Goal: Communication & Community: Answer question/provide support

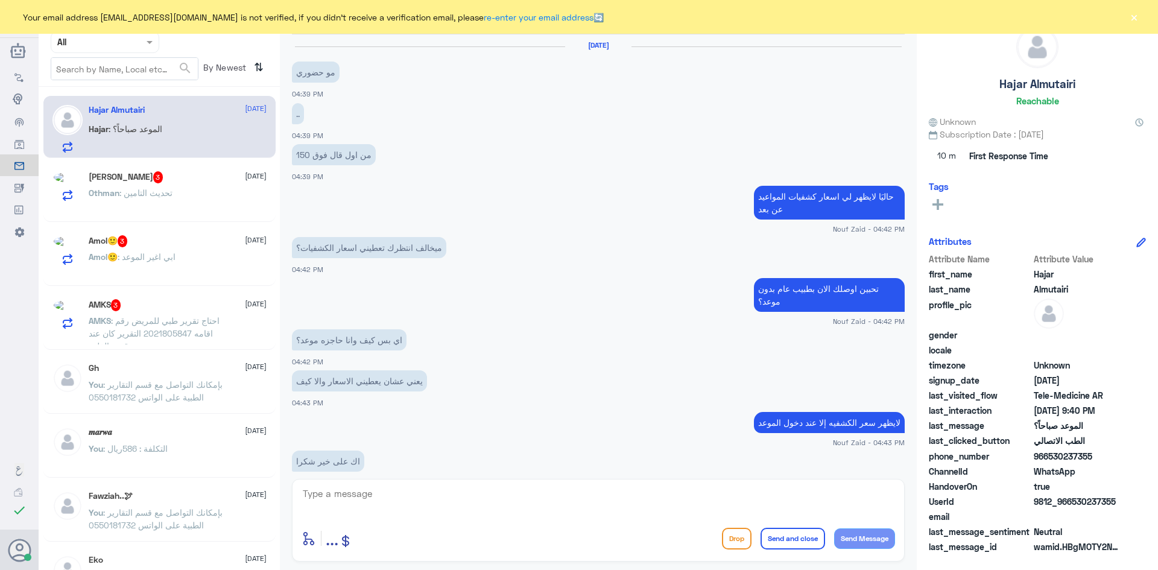
scroll to position [671, 0]
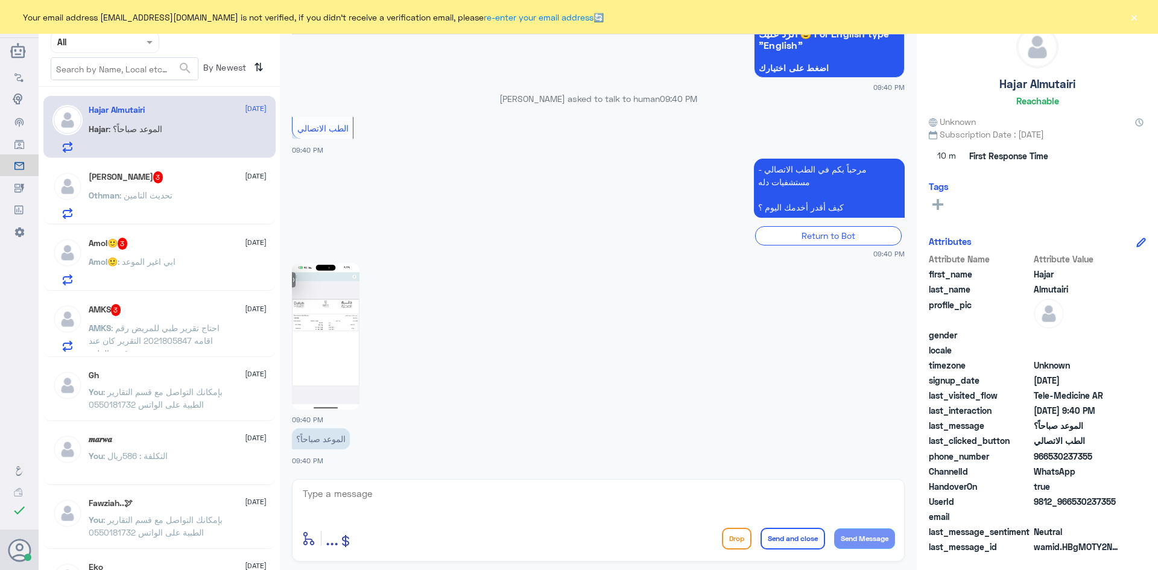
click at [171, 196] on div "Othman : تحديث التامين" at bounding box center [178, 205] width 178 height 27
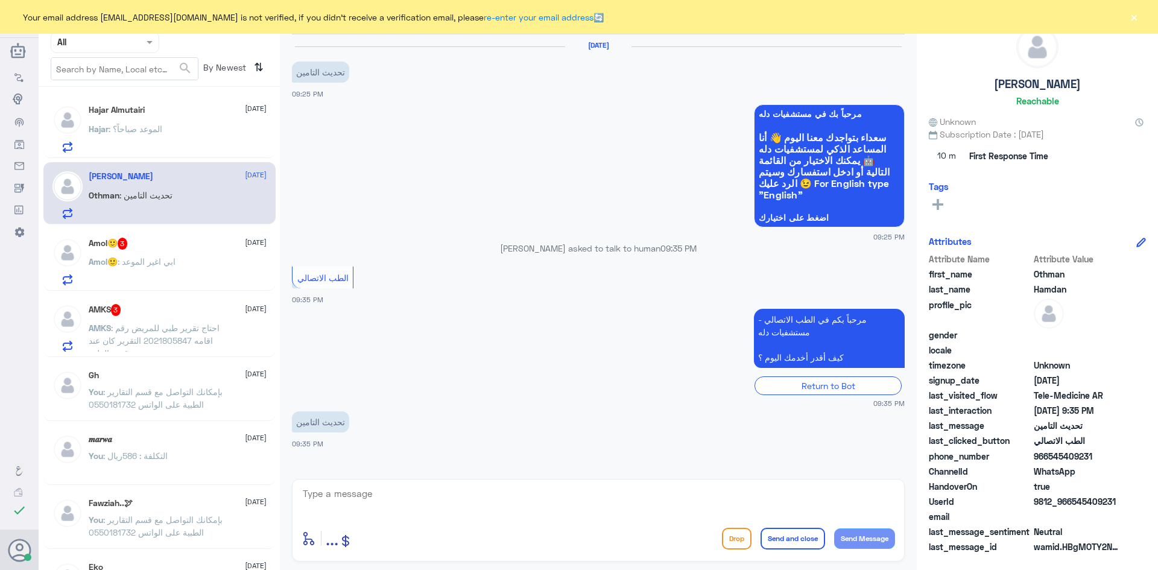
click at [435, 497] on textarea at bounding box center [599, 501] width 594 height 30
paste textarea "مرحبا معك عبدالكريم من الطب الاتصالي"
type textarea "مرحبا معك عبدالكريم من الطب الاتصالي"
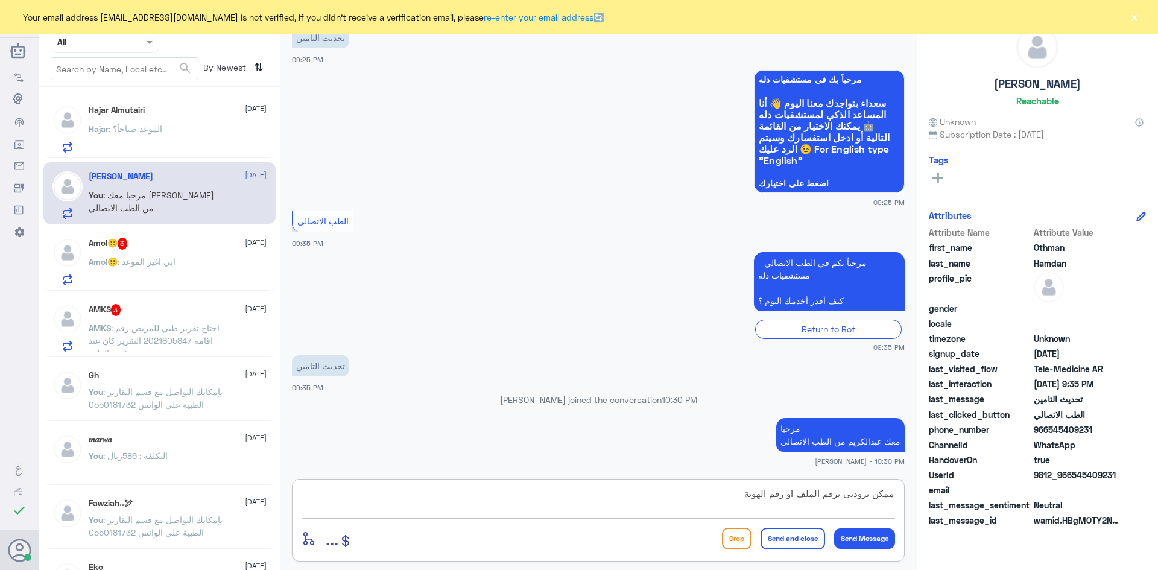
type textarea "ممكن تزودني برقم الملف او رقم الهوية"
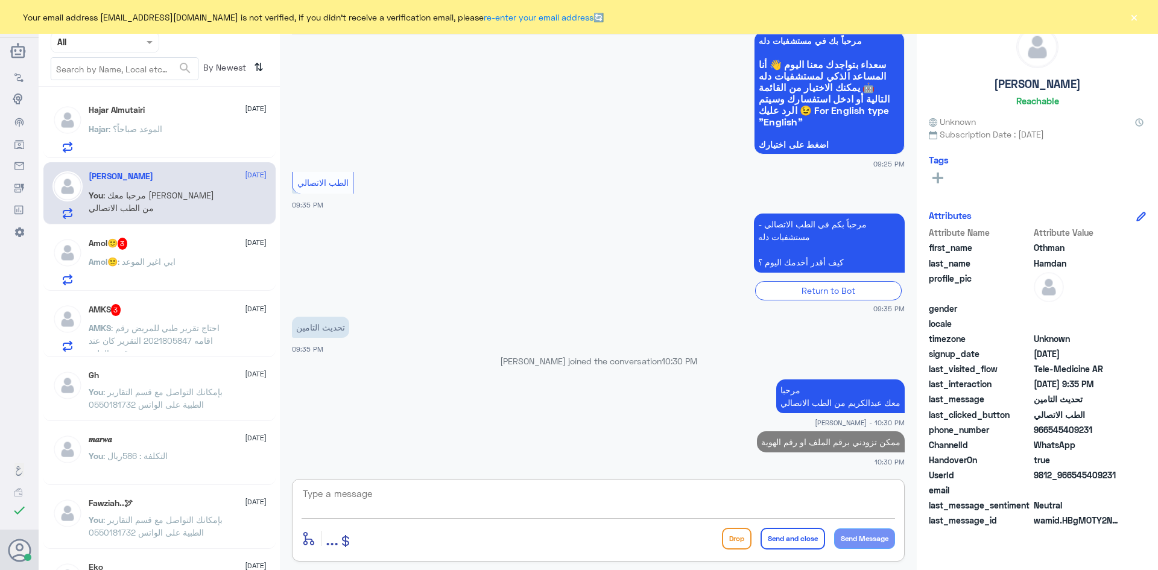
click at [179, 261] on div "Amol🙂 : ابي اغير الموعد" at bounding box center [178, 271] width 178 height 27
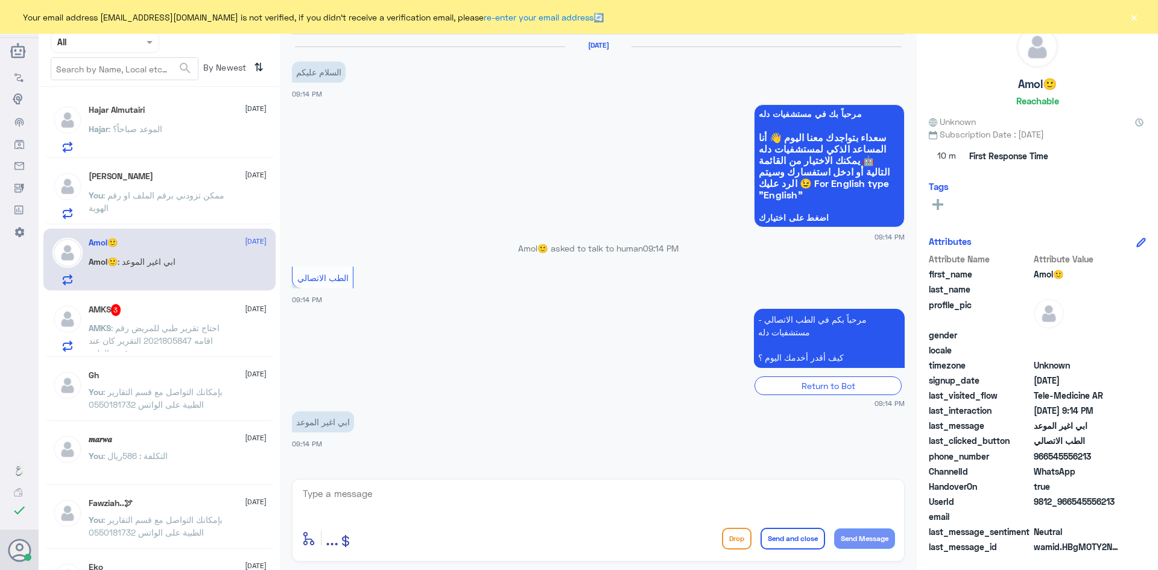
click at [484, 504] on textarea at bounding box center [599, 501] width 594 height 30
paste textarea "بإمكانك حجز موعد عن طريق التطبيق أو بالاتصال على الرقم الموحد 920012222"
click at [844, 495] on textarea "بإمكانك حجز موعد عن طريق التطبيق أو بالاتصال على الرقم الموحد 920012222" at bounding box center [599, 501] width 594 height 30
type textarea "بإمكانك حجز أو تغيير موعد عن طريق التطبيق أو بالاتصال على الرقم الموحد 920012222"
click at [785, 537] on button "Send and close" at bounding box center [793, 539] width 65 height 22
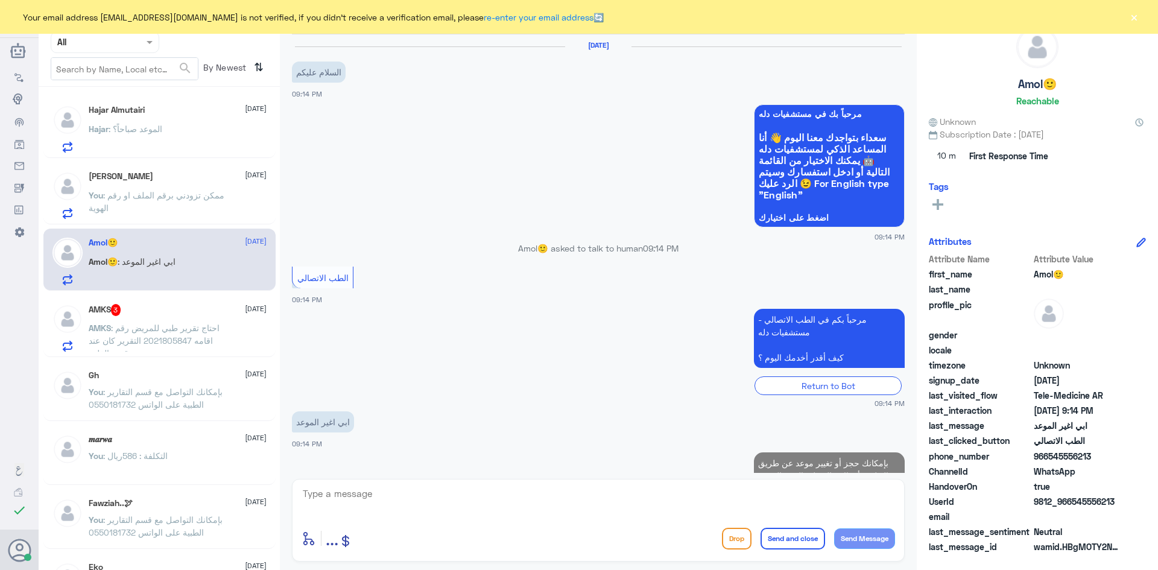
scroll to position [47, 0]
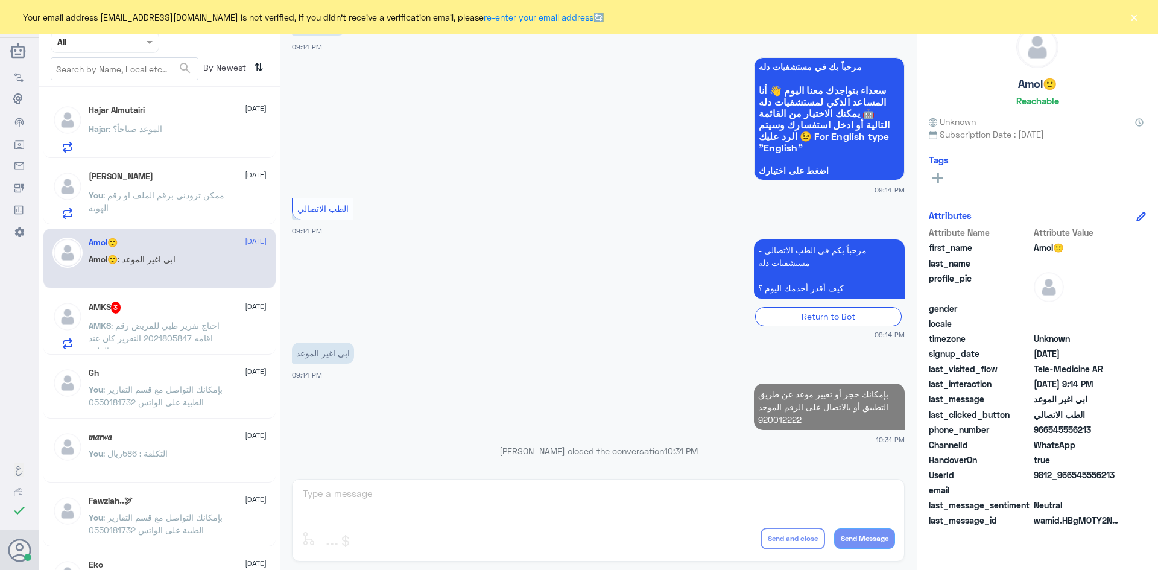
click at [151, 326] on span ": احتاج تقرير طبي للمريض رقم اقامه 2021805847 التقرير كان عند قسم القلب" at bounding box center [154, 338] width 131 height 36
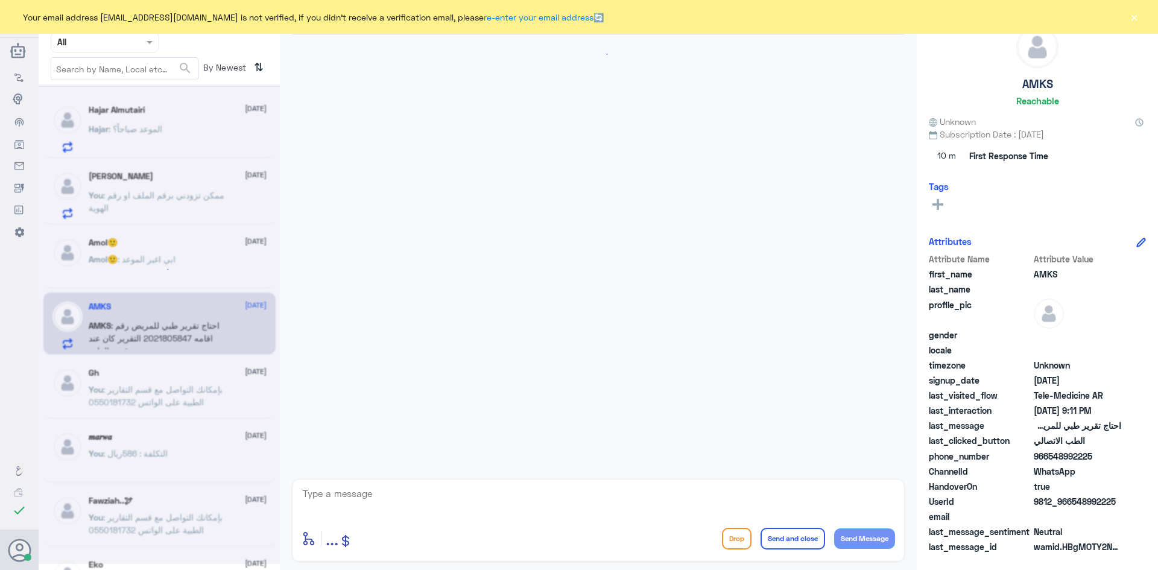
scroll to position [8, 0]
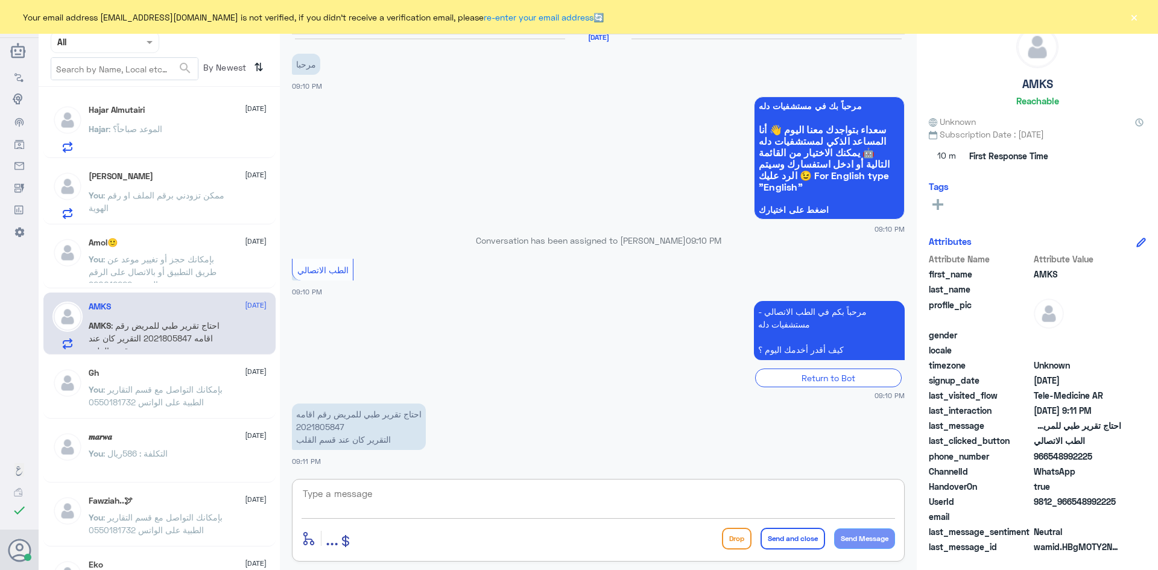
click at [475, 505] on textarea at bounding box center [599, 501] width 594 height 30
paste textarea "مرحبا معك عبدالكريم من الطب الاتصالي"
type textarea "مرحبا معك عبدالكريم من الطب الاتصالي"
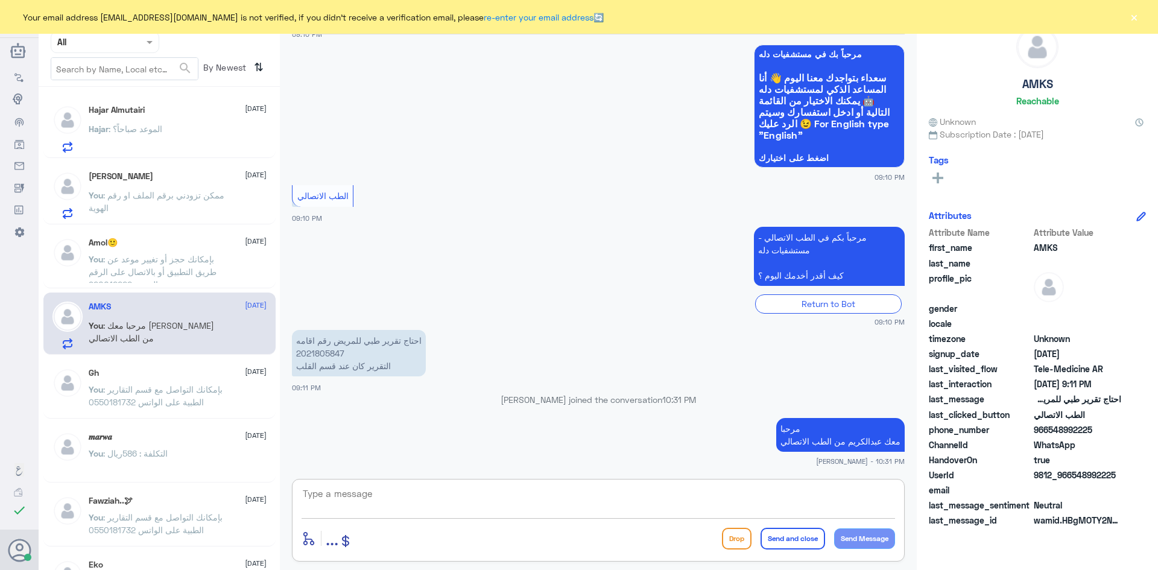
paste textarea "بإمكانك التواصل مع قسم التقارير الطبية على الواتس 0550181732"
type textarea "بإمكانك التواصل مع قسم التقارير الطبية على الواتس 0550181732"
click at [785, 541] on button "Send and close" at bounding box center [793, 539] width 65 height 22
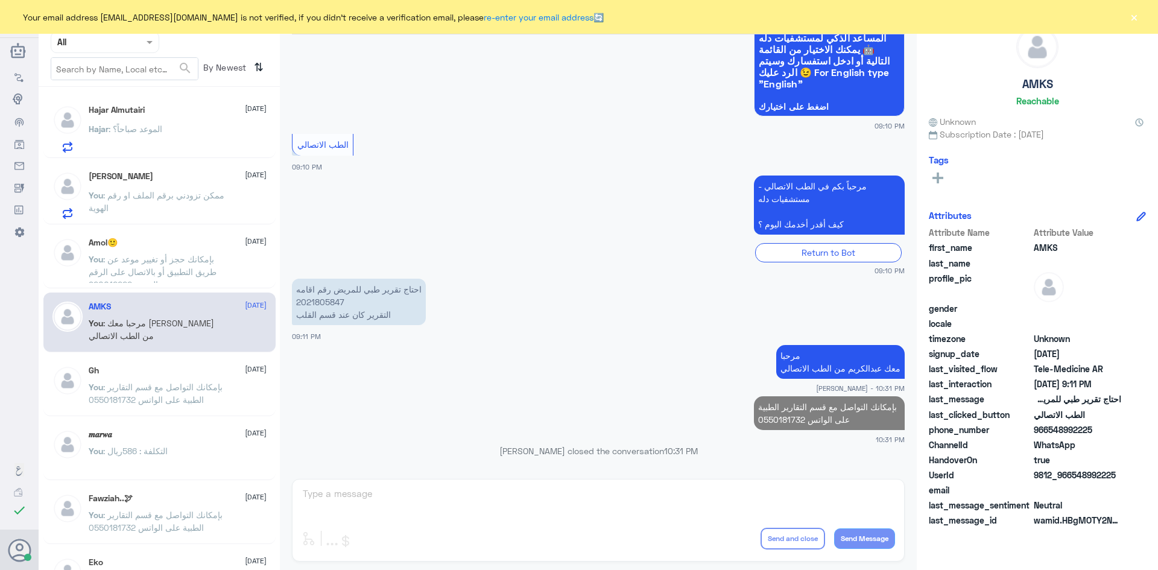
click at [171, 132] on div "Hajar : الموعد صباحاً؟" at bounding box center [178, 138] width 178 height 27
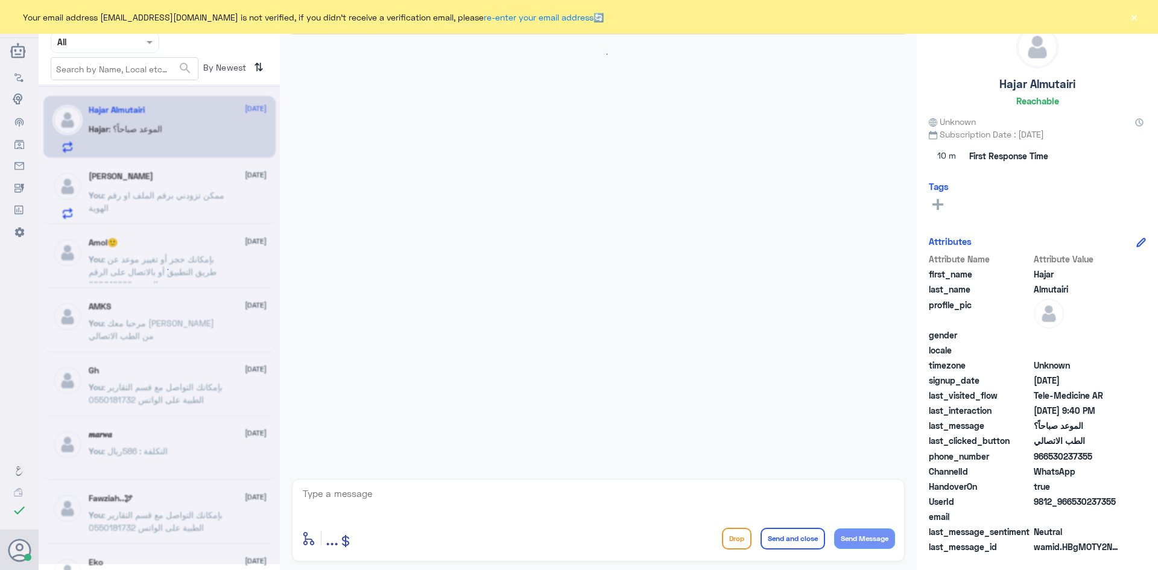
scroll to position [671, 0]
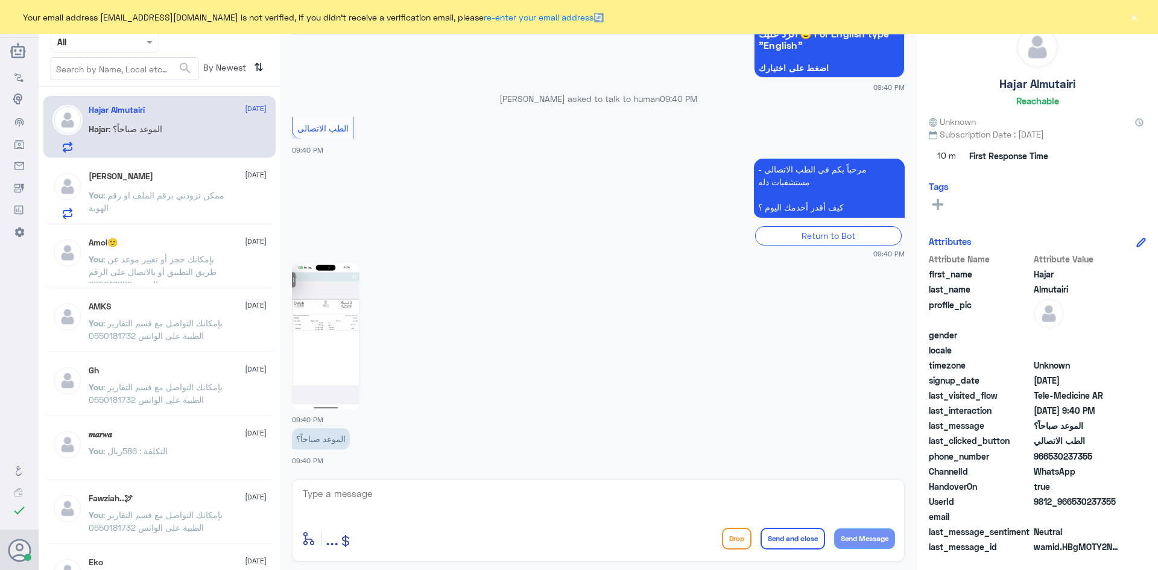
click at [338, 331] on img at bounding box center [326, 336] width 68 height 147
click at [460, 495] on textarea at bounding box center [599, 501] width 594 height 30
paste textarea "مرحبا معك عبدالكريم من الطب الاتصالي"
type textarea "مرحبا معك عبدالكريم من الطب الاتصالي"
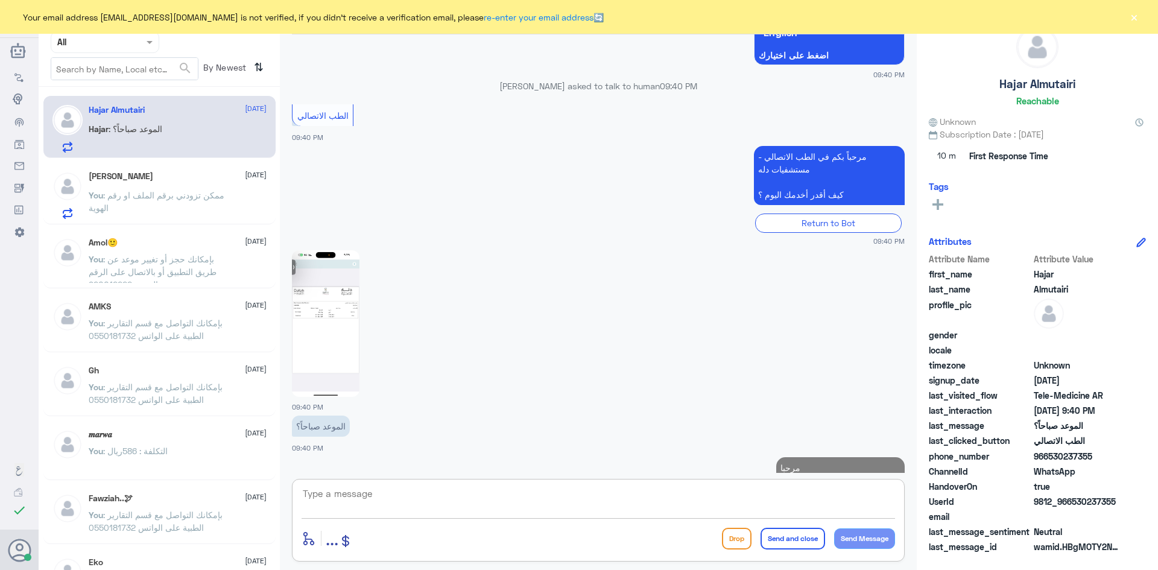
scroll to position [723, 0]
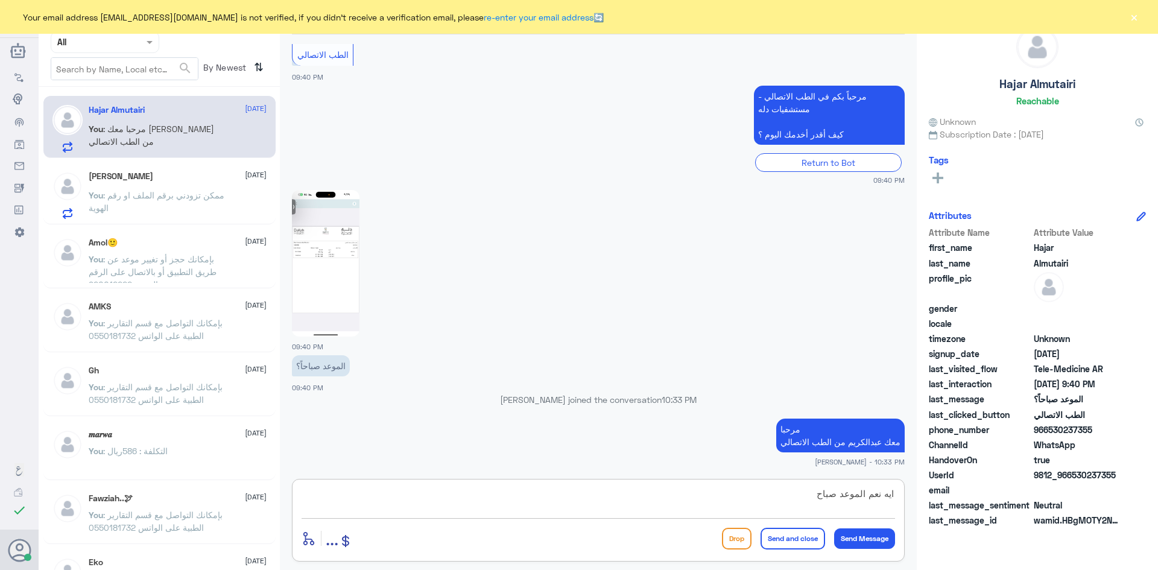
type textarea "ايه نعم الموعد صباح"
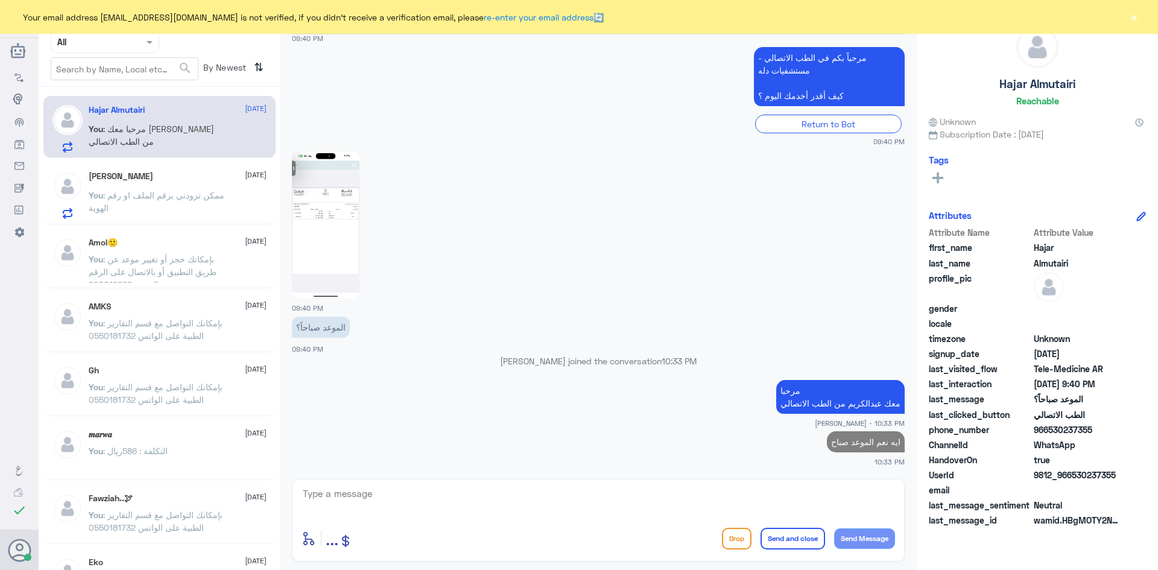
click at [157, 221] on div "Othman Hamdan 28 September You : ممكن تزودني برقم الملف او رقم الهوية" at bounding box center [159, 193] width 232 height 62
click at [164, 203] on p "You : ممكن تزودني برقم الملف او رقم الهوية" at bounding box center [157, 204] width 136 height 30
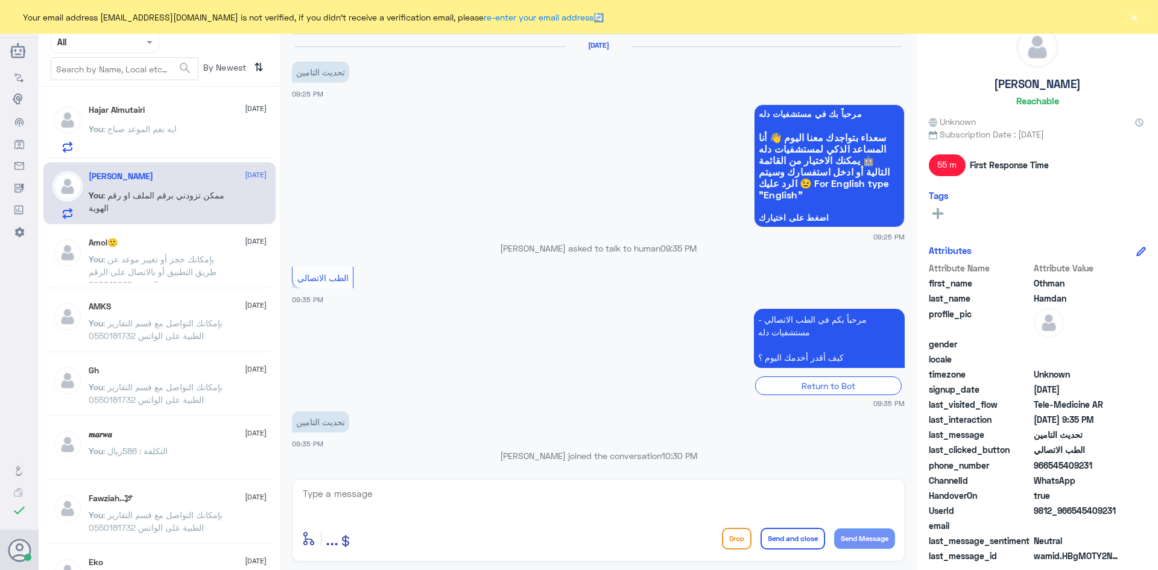
scroll to position [95, 0]
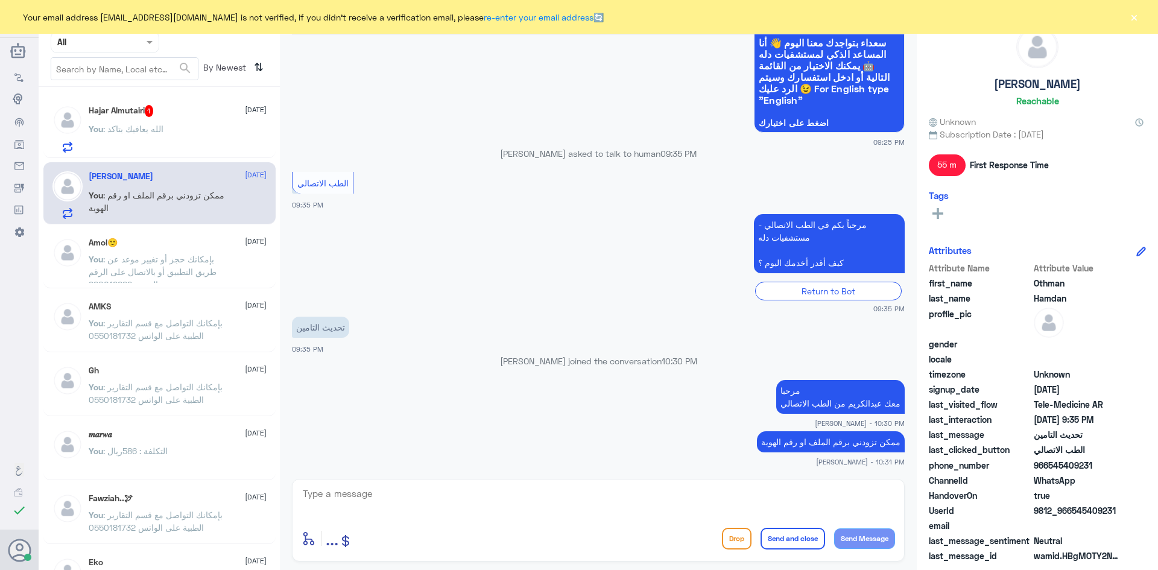
click at [221, 127] on div "You : الله يعافيك بتاكد" at bounding box center [178, 138] width 178 height 27
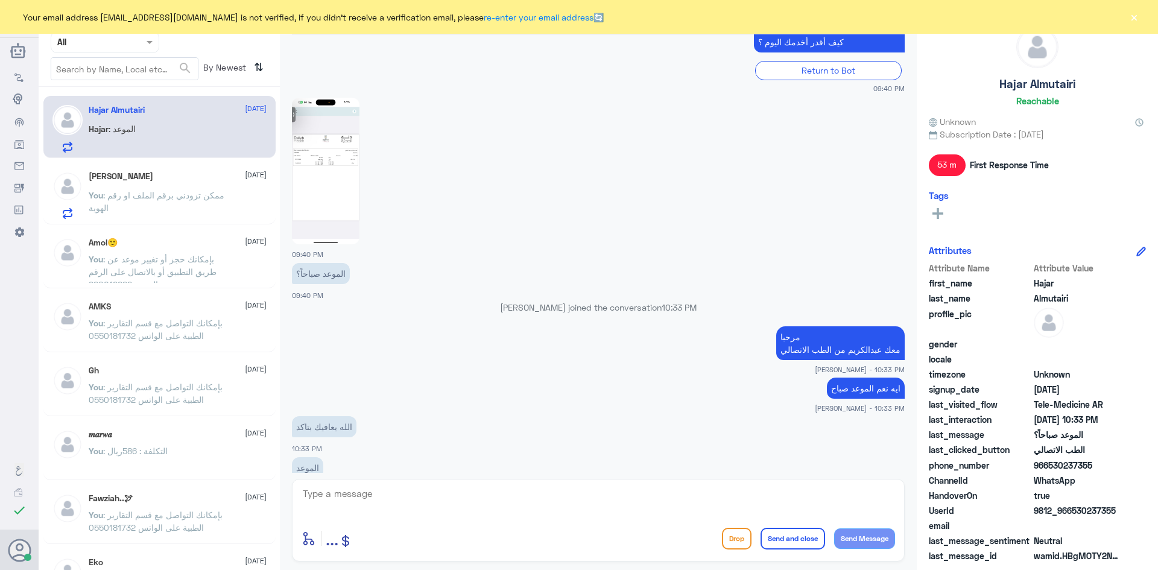
scroll to position [691, 0]
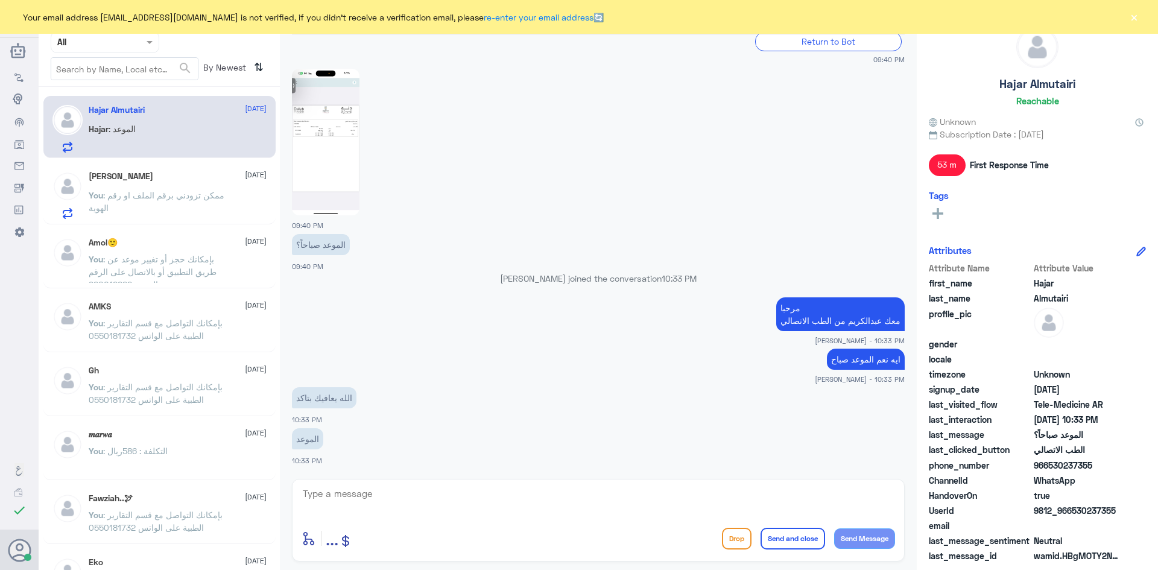
click at [586, 502] on textarea at bounding box center [599, 501] width 594 height 30
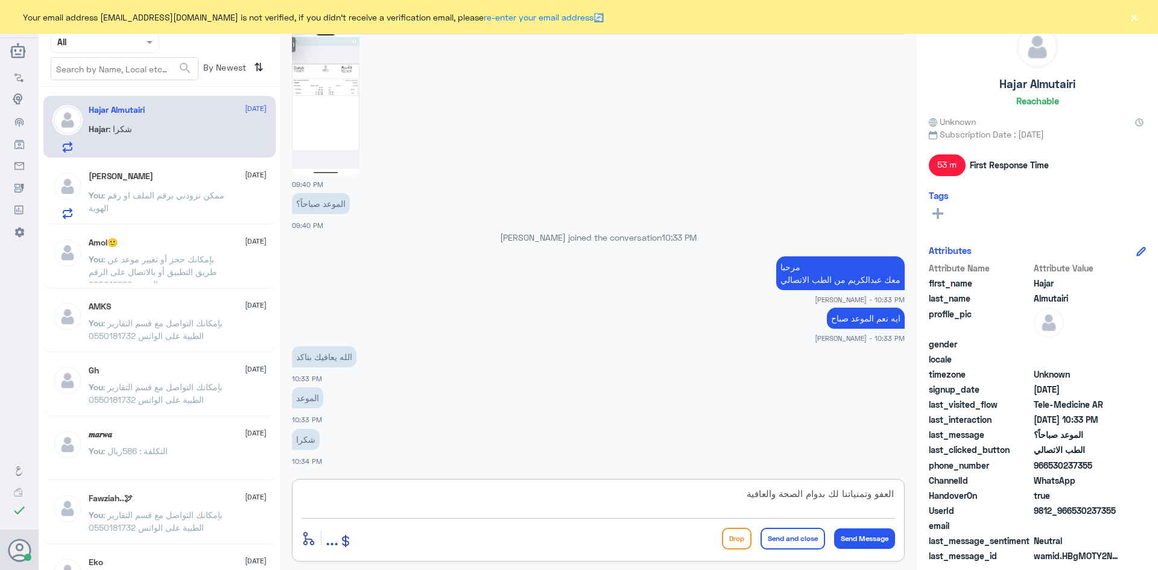
type textarea "العفو وتمنياتنا لك بدوام الصحة والعافية"
click at [776, 534] on button "Send and close" at bounding box center [793, 539] width 65 height 22
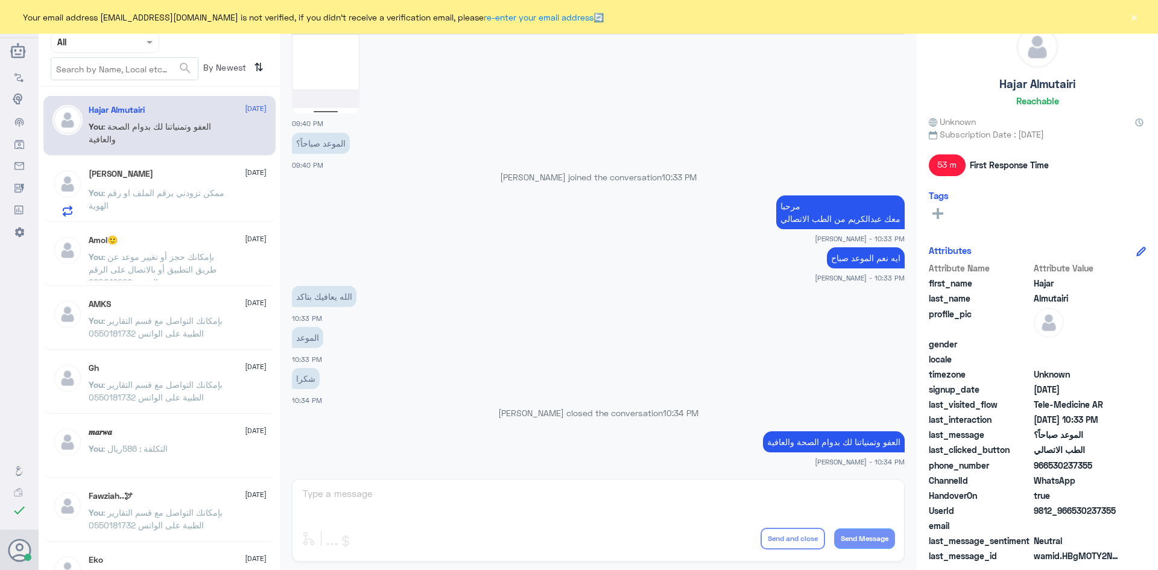
click at [179, 173] on div "Othman Hamdan 28 September" at bounding box center [178, 174] width 178 height 10
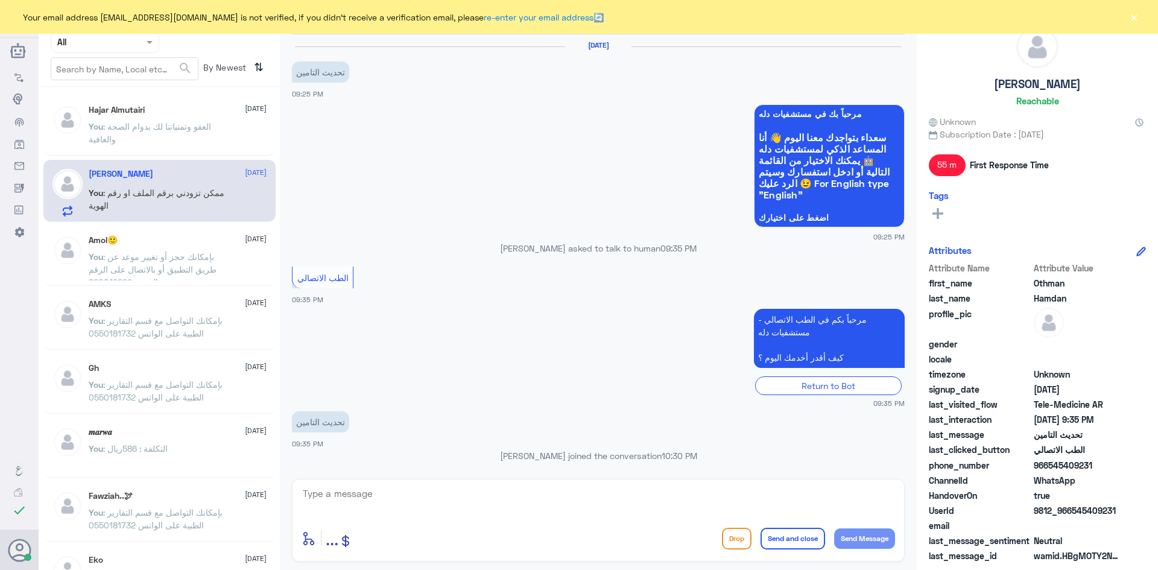
scroll to position [95, 0]
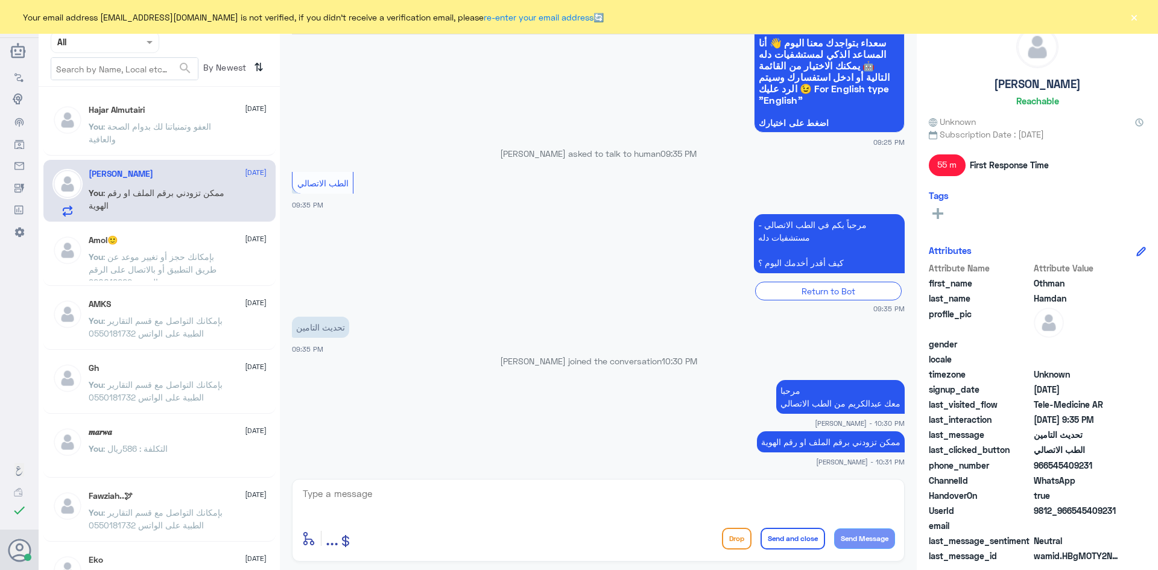
drag, startPoint x: 1095, startPoint y: 466, endPoint x: 1051, endPoint y: 469, distance: 44.1
click at [1051, 469] on span "966545409231" at bounding box center [1077, 465] width 87 height 13
copy span "545409231"
click at [224, 179] on div "Othman Hamdan 28 September You : ممكن تزودني برقم الملف او رقم الهوية" at bounding box center [178, 193] width 178 height 48
click at [1129, 15] on button "×" at bounding box center [1134, 17] width 12 height 12
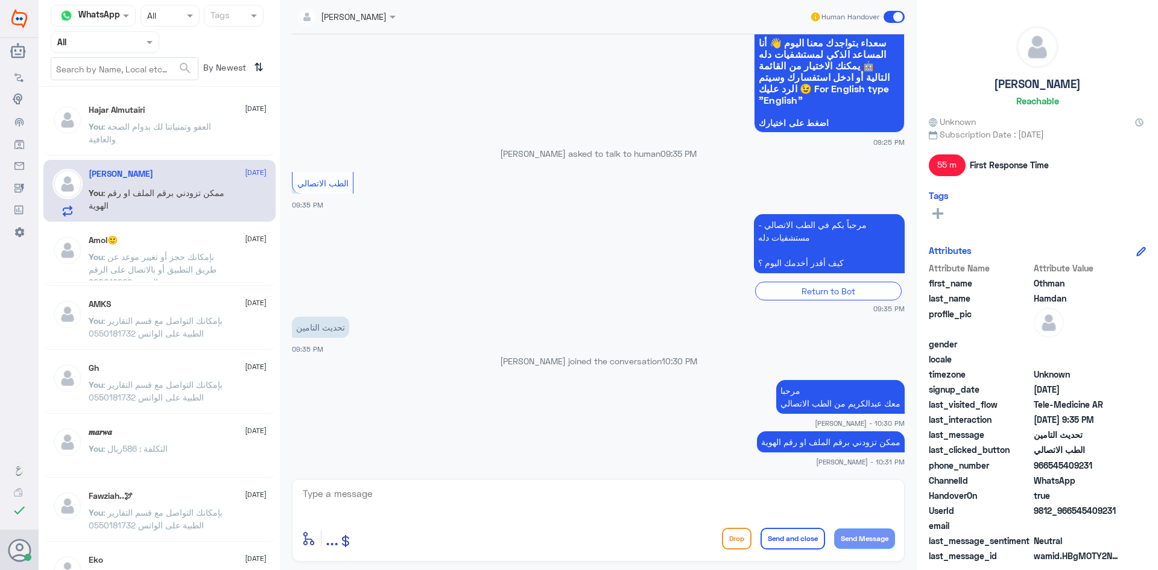
click at [887, 16] on span at bounding box center [894, 17] width 21 height 12
click at [0, 0] on input "checkbox" at bounding box center [0, 0] width 0 height 0
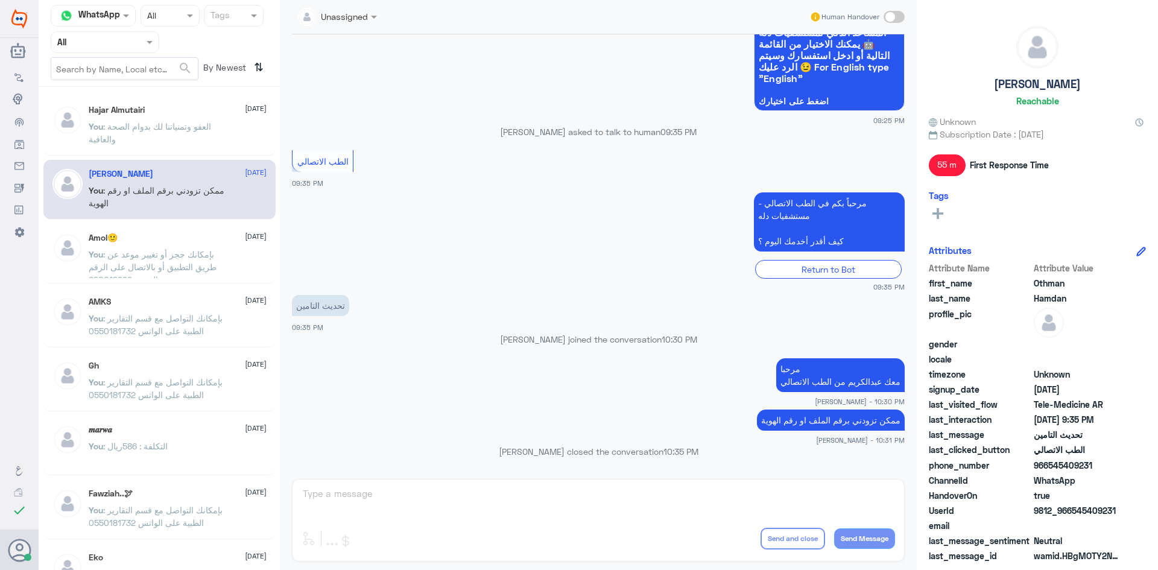
click at [146, 261] on p "You : بإمكانك حجز أو تغيير موعد عن طريق التطبيق أو بالاتصال على الرقم الموحد 92…" at bounding box center [157, 263] width 136 height 30
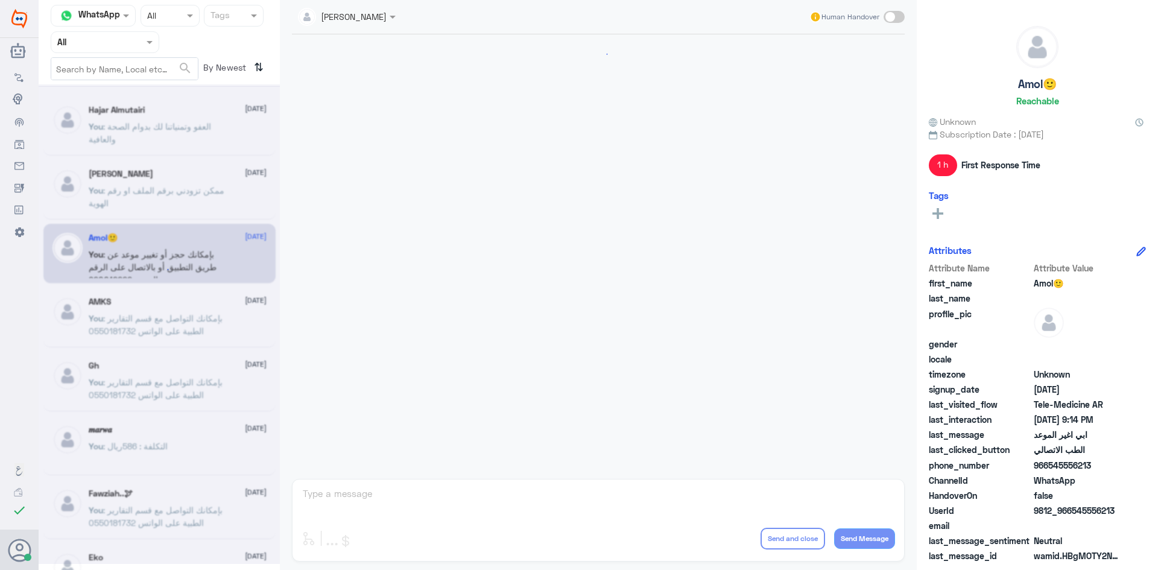
scroll to position [69, 0]
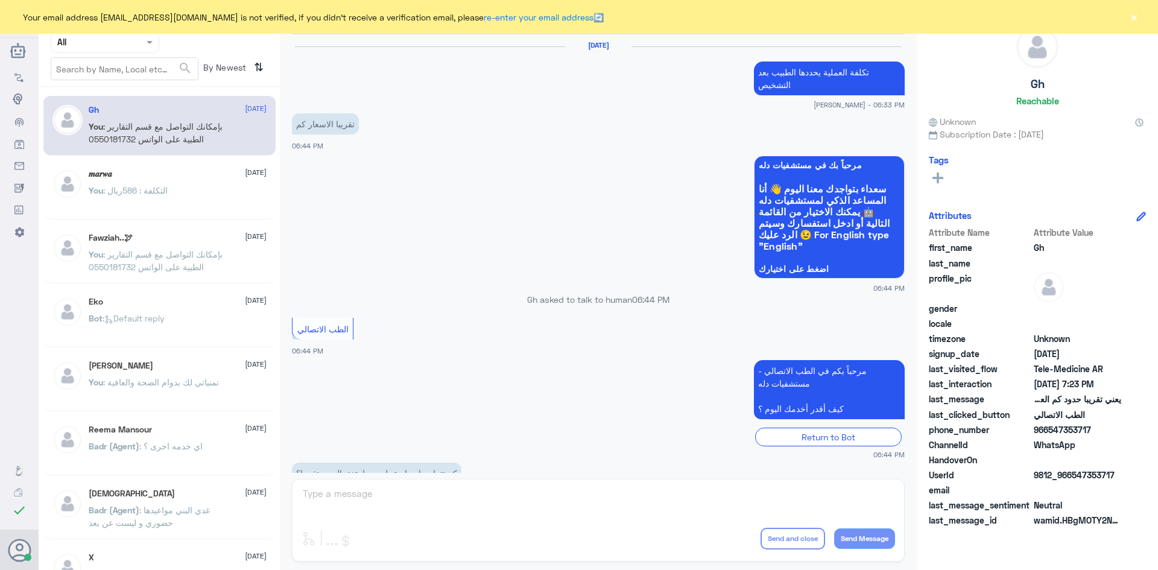
scroll to position [514, 0]
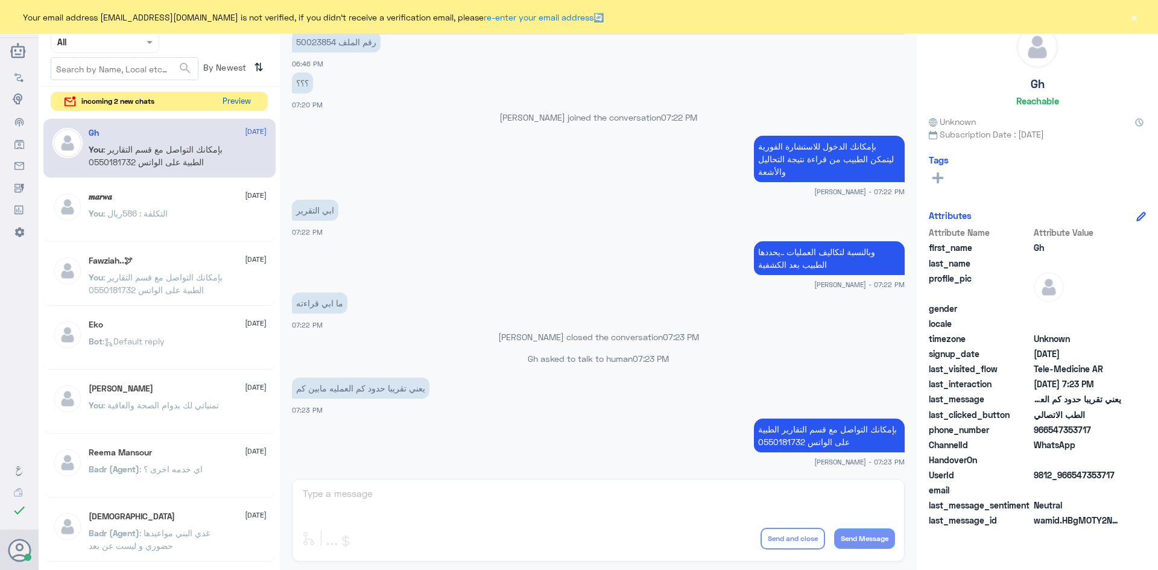
click at [240, 103] on button "Preview" at bounding box center [236, 101] width 37 height 19
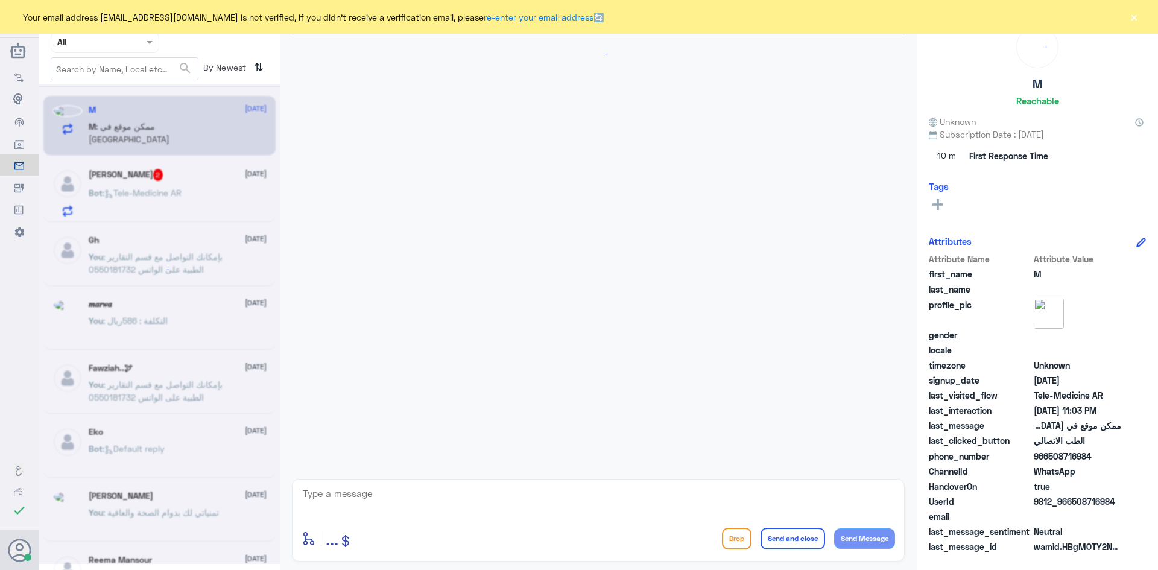
scroll to position [721, 0]
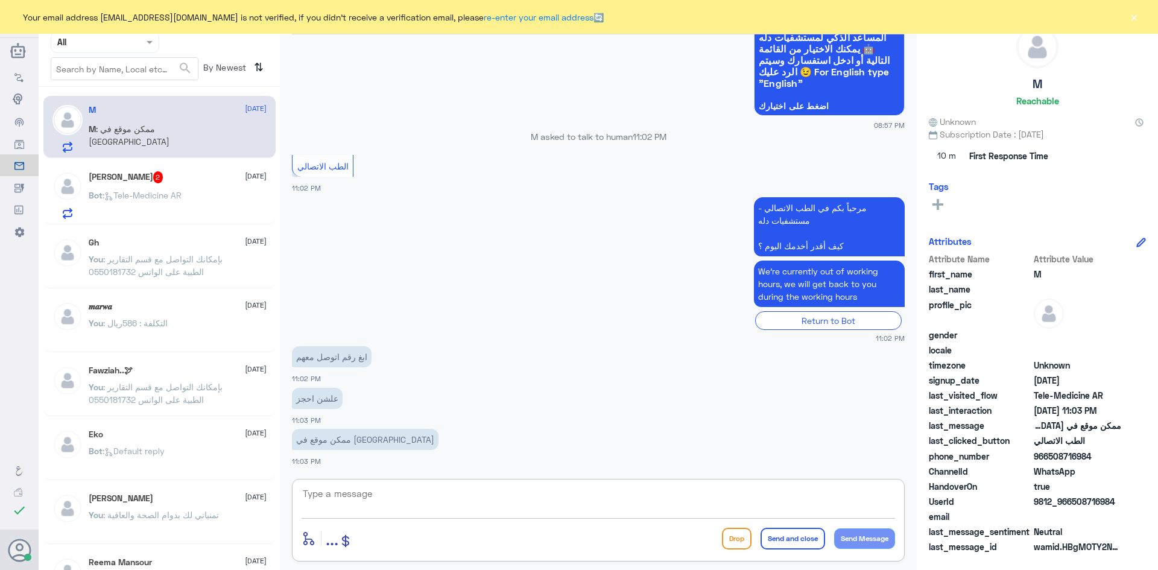
click at [451, 489] on textarea at bounding box center [599, 501] width 594 height 30
paste textarea "مرحبا معك عبدالكريم من الطب الاتصالي"
type textarea "مرحبا معك عبدالكريم من الطب الاتصالي"
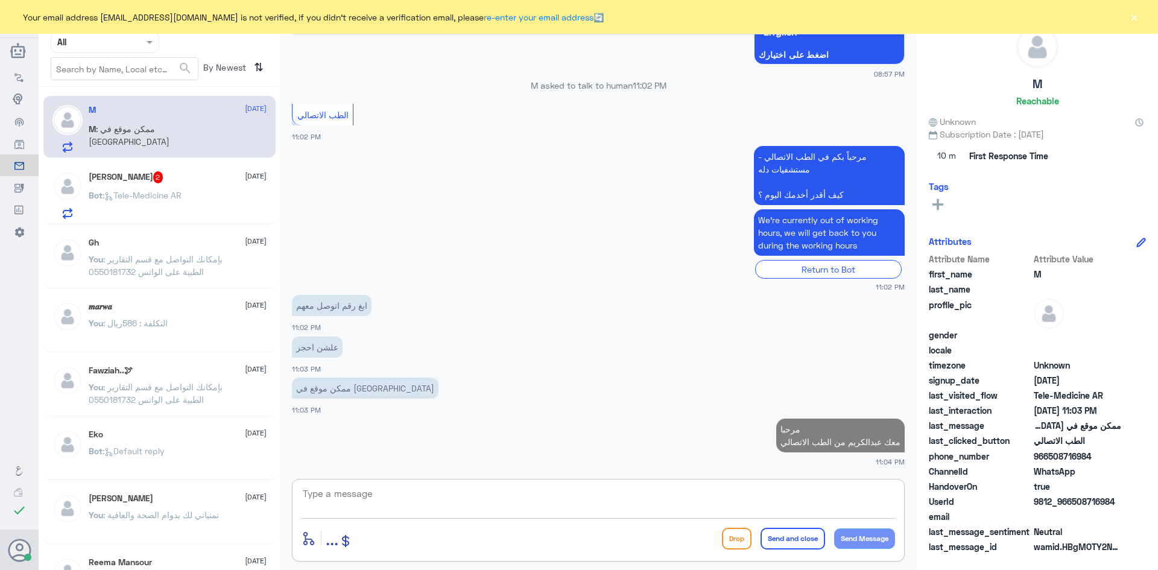
paste textarea "بإمكانك حجز موعد عن طريق التطبيق أو بالاتصال على الرقم الموحد 920012222"
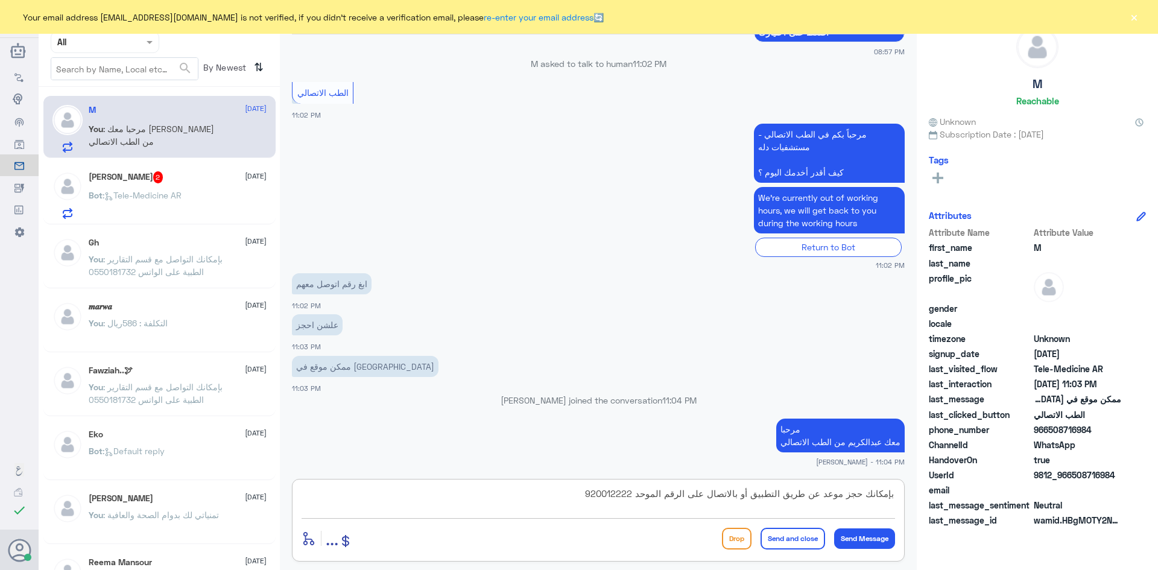
type textarea "بإمكانك حجز موعد عن طريق التطبيق أو بالاتصال على الرقم الموحد 920012222"
click at [796, 544] on button "Send and close" at bounding box center [793, 539] width 65 height 22
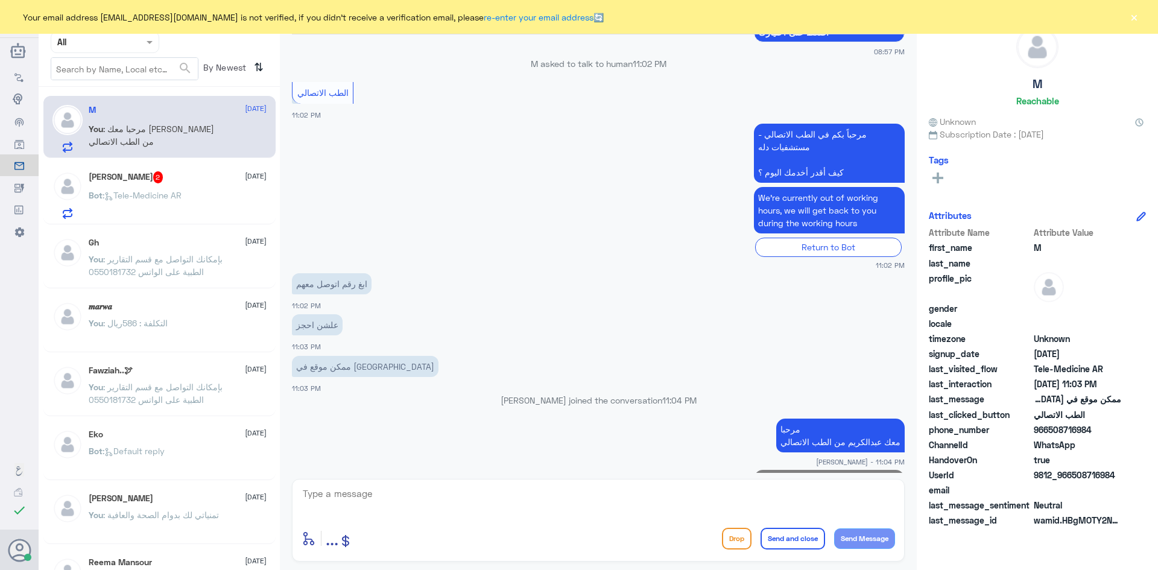
scroll to position [824, 0]
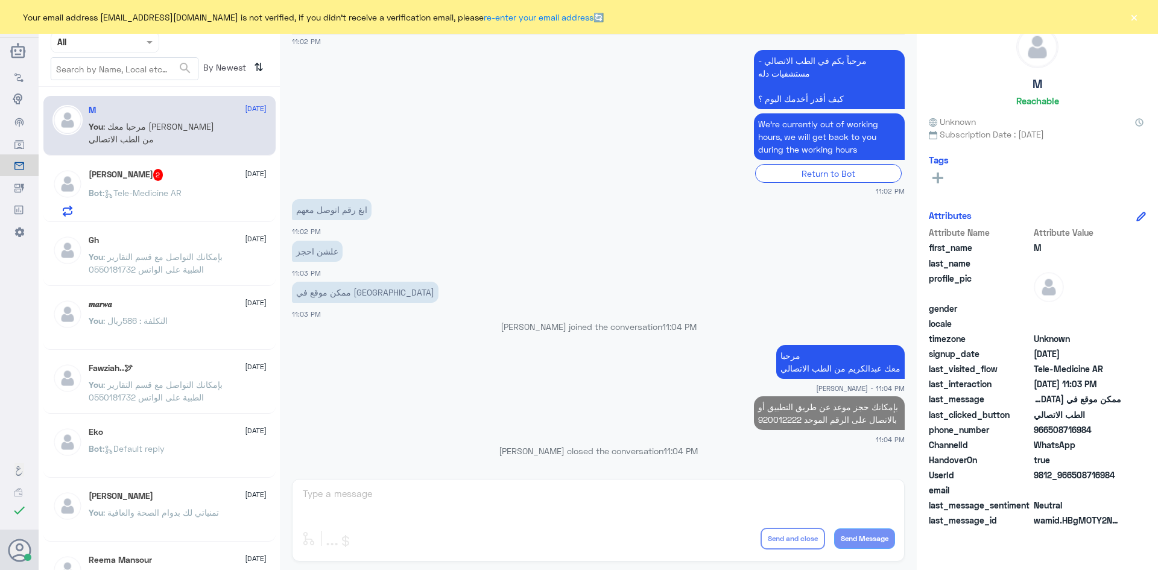
click at [194, 196] on div "Bot : Tele-Medicine AR" at bounding box center [178, 202] width 178 height 27
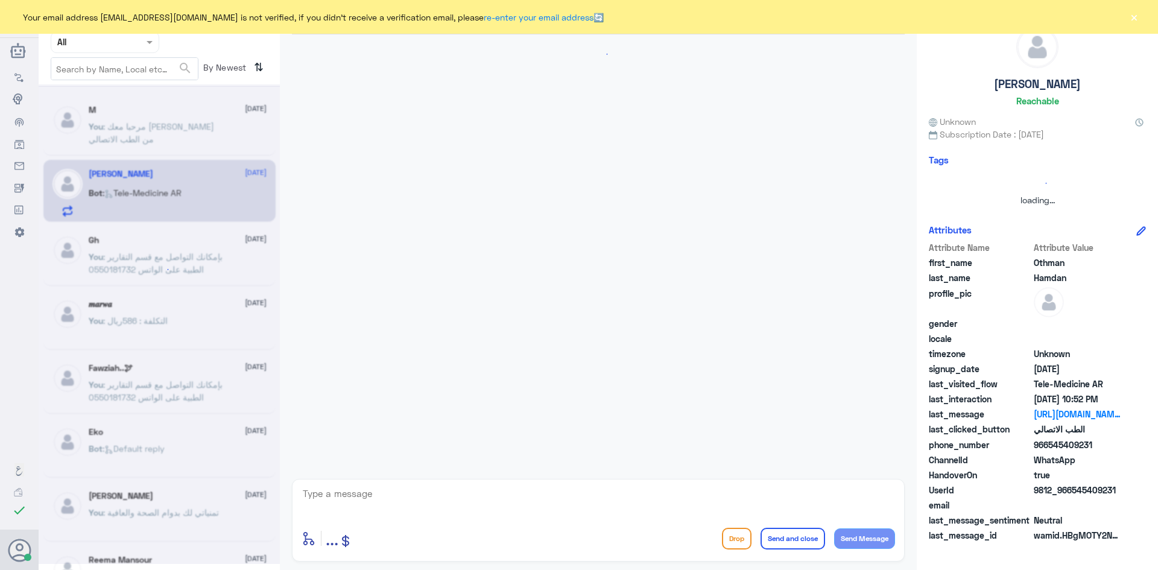
scroll to position [638, 0]
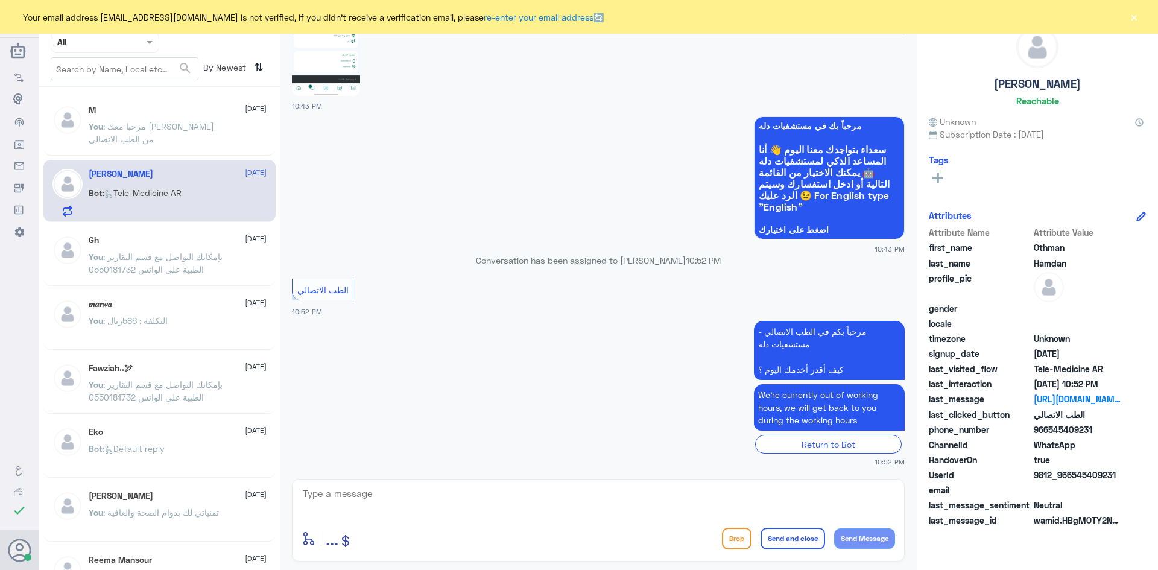
click at [463, 492] on textarea at bounding box center [599, 501] width 594 height 30
paste textarea "مرحبا معك عبدالكريم من الطب الاتصالي"
type textarea "مرحبا معك عبدالكريم من الطب الاتصالي"
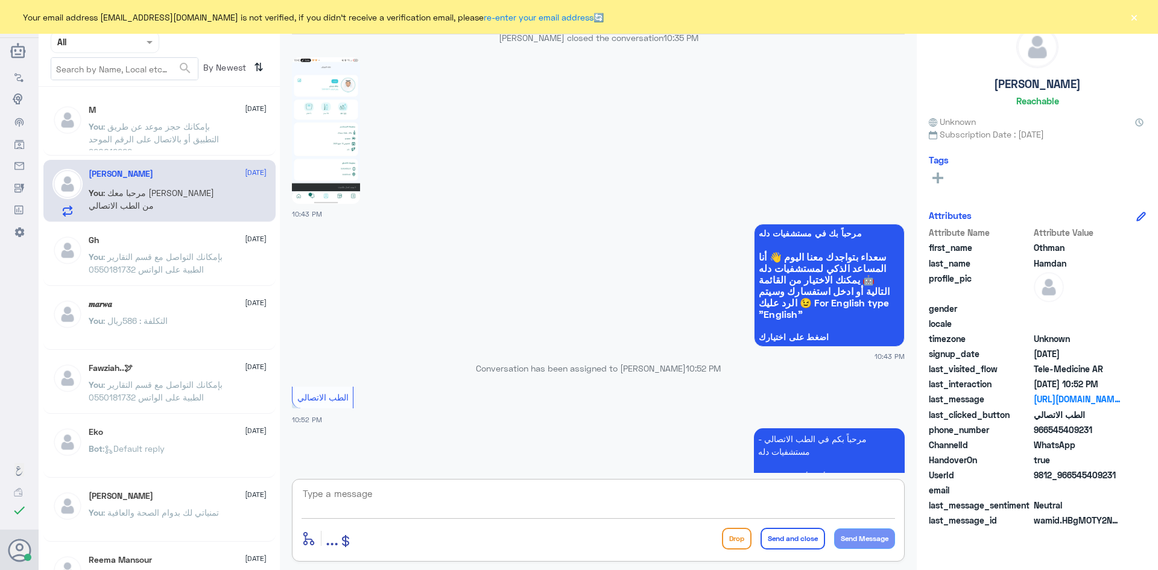
scroll to position [388, 0]
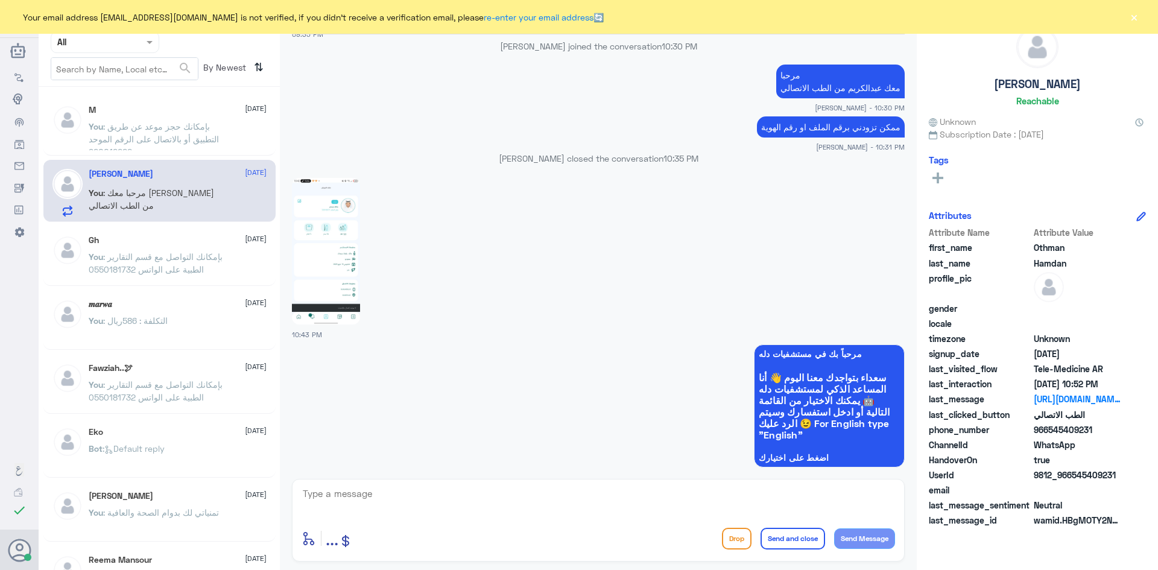
click at [334, 227] on img at bounding box center [326, 251] width 68 height 147
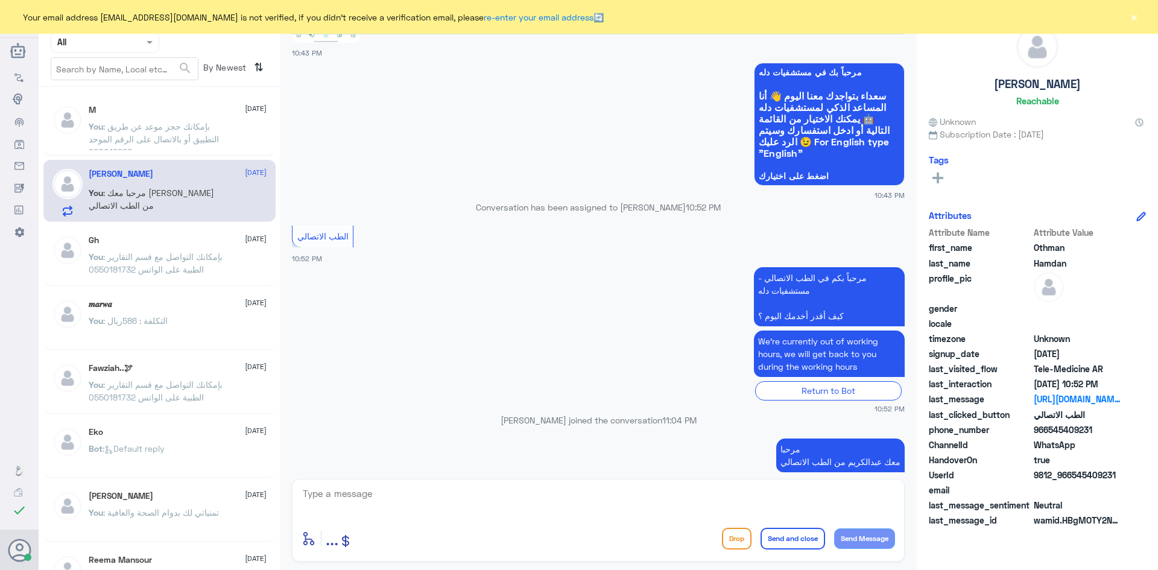
scroll to position [690, 0]
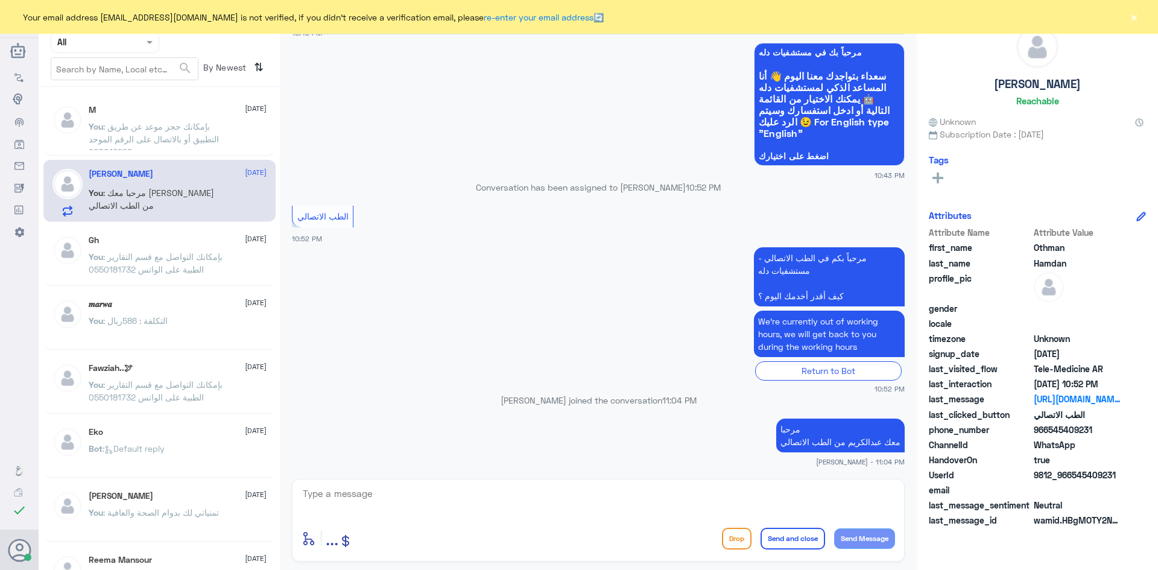
click at [721, 491] on textarea at bounding box center [599, 501] width 594 height 30
type textarea "كيف اقدر اساعدك"
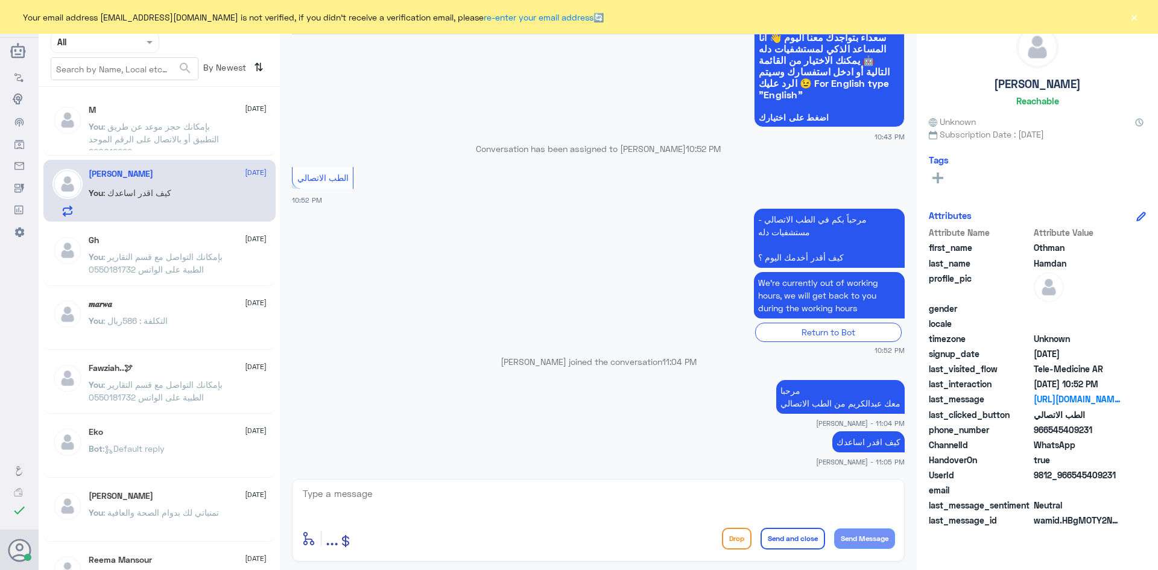
click at [1133, 18] on button "×" at bounding box center [1134, 17] width 12 height 12
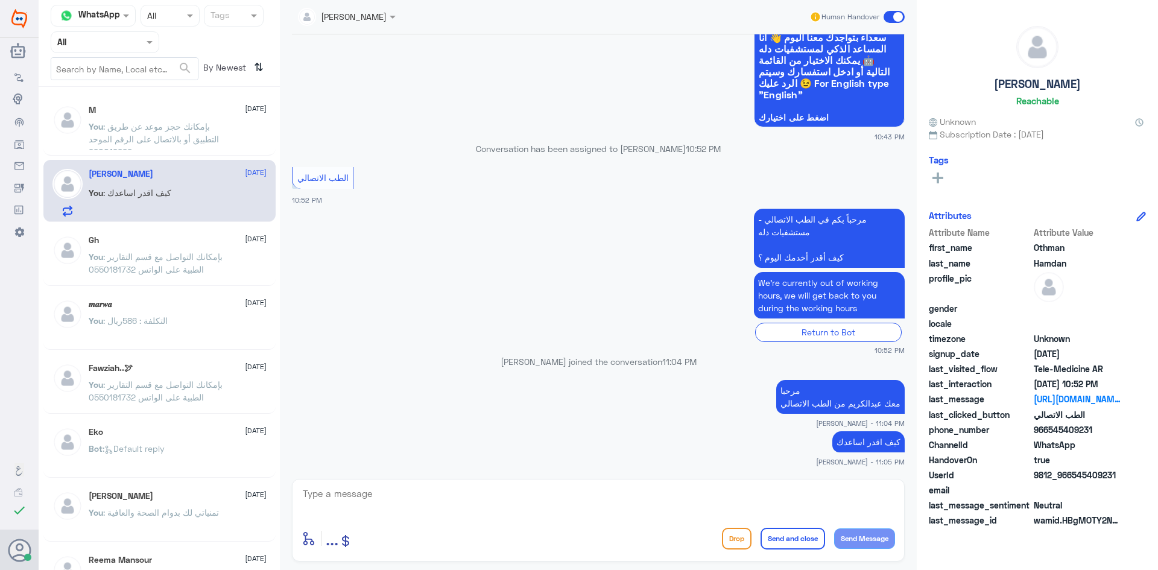
click at [889, 14] on span at bounding box center [894, 17] width 21 height 12
click at [0, 0] on input "checkbox" at bounding box center [0, 0] width 0 height 0
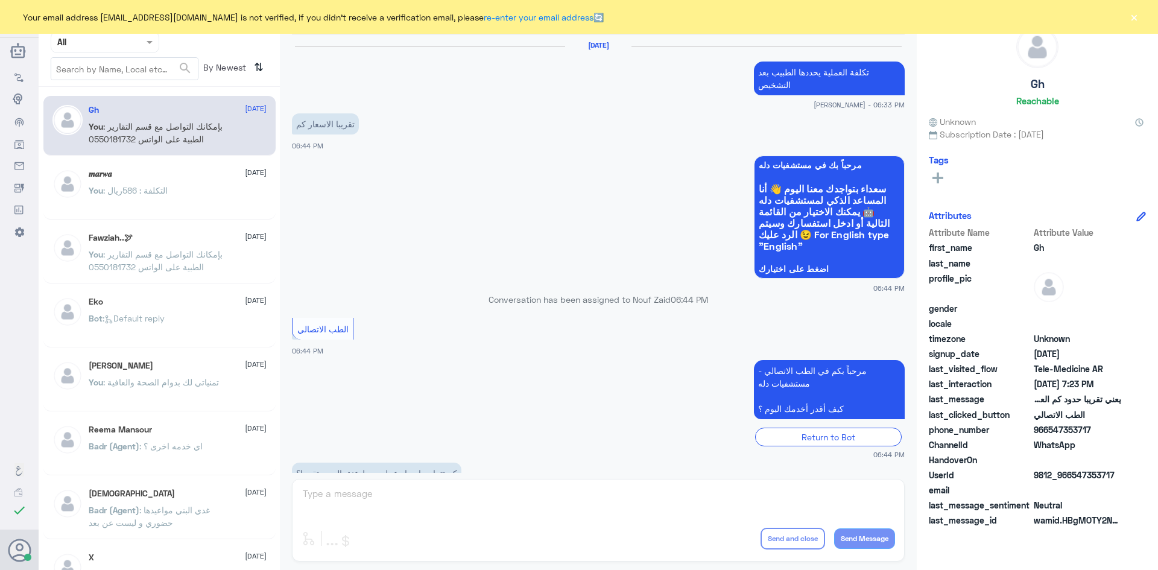
scroll to position [514, 0]
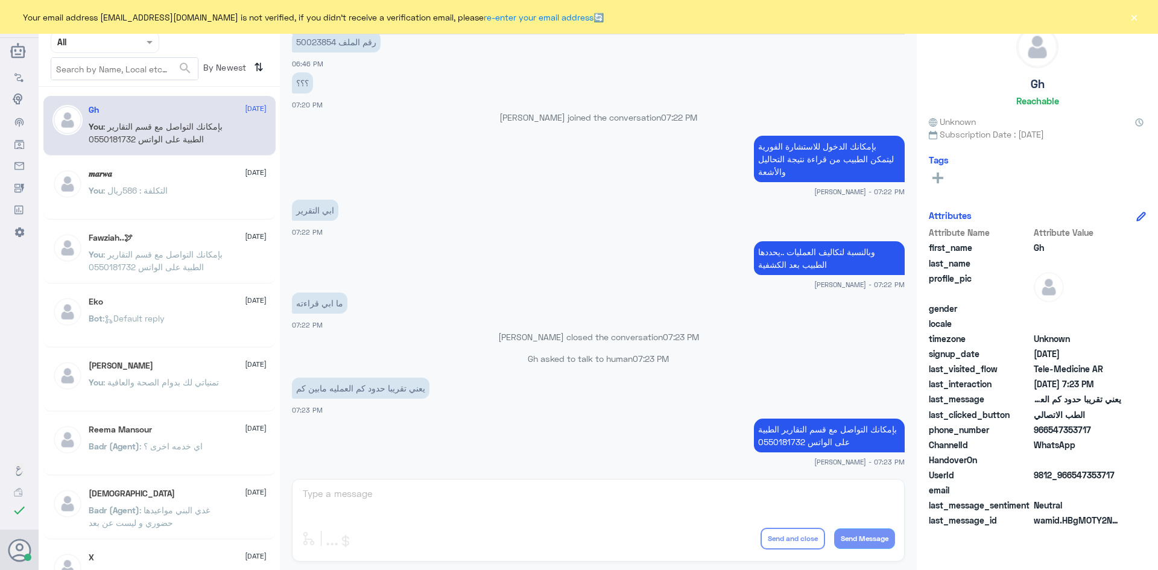
click at [1134, 19] on button "×" at bounding box center [1134, 17] width 12 height 12
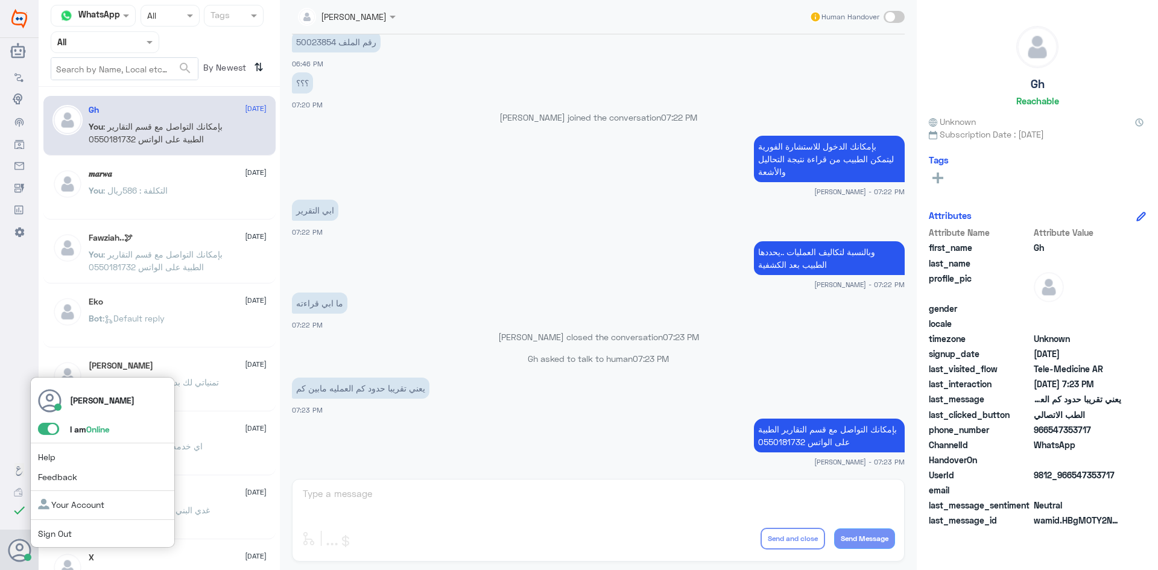
click at [45, 428] on span at bounding box center [48, 429] width 21 height 12
click at [0, 0] on input "checkbox" at bounding box center [0, 0] width 0 height 0
